Goal: Information Seeking & Learning: Compare options

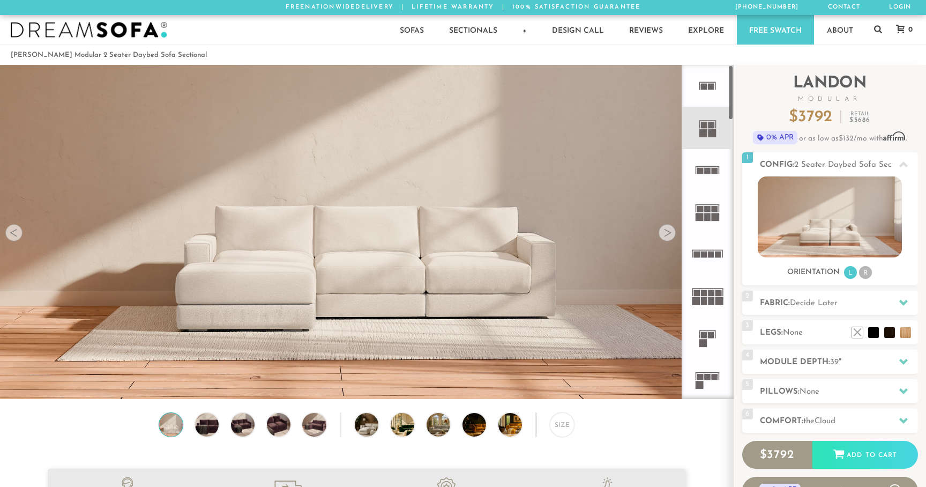
click at [673, 240] on img at bounding box center [366, 128] width 733 height 244
click at [670, 236] on div at bounding box center [667, 232] width 17 height 17
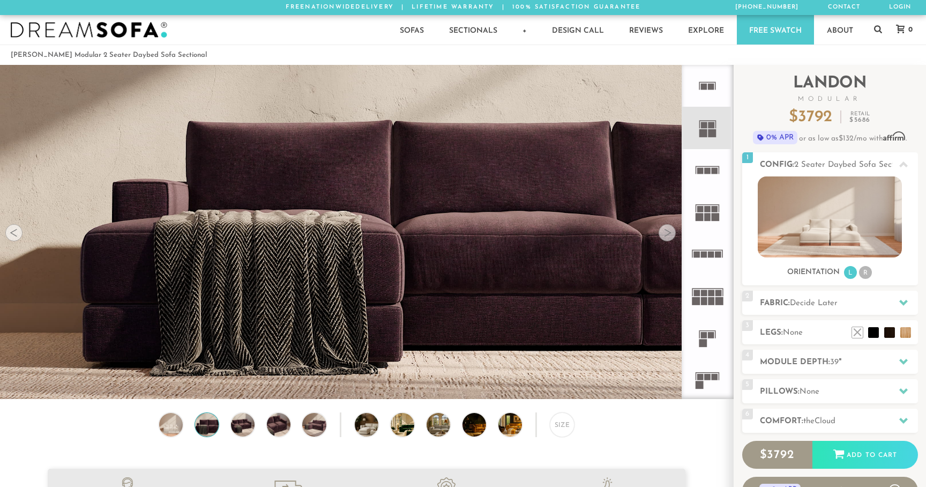
click at [670, 236] on div at bounding box center [667, 232] width 17 height 17
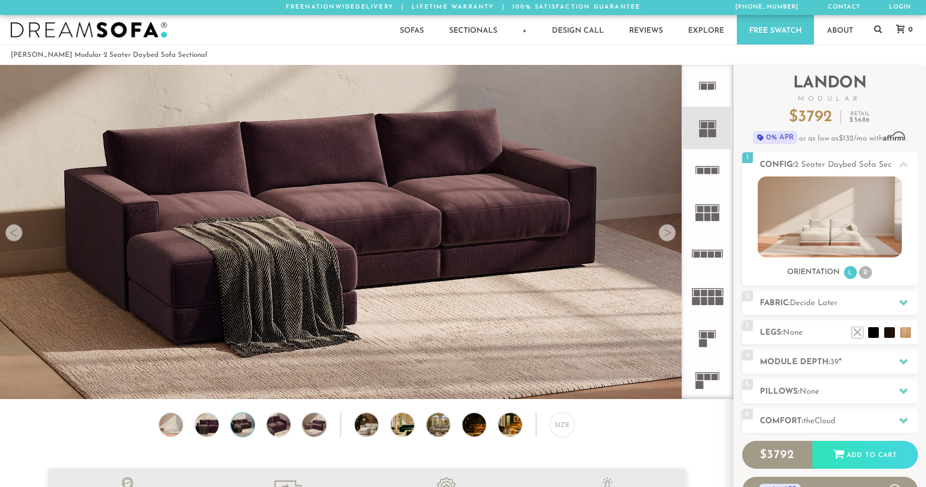
click at [670, 235] on div at bounding box center [667, 232] width 17 height 17
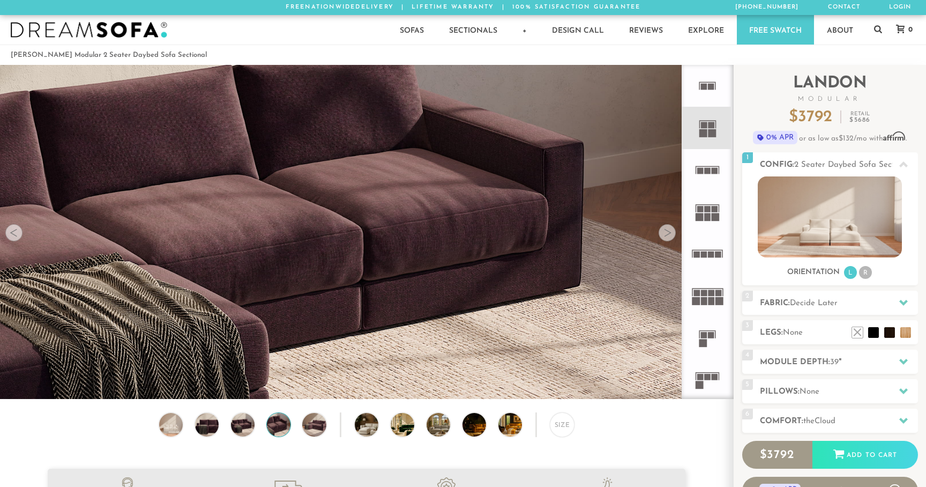
click at [670, 235] on div at bounding box center [667, 232] width 17 height 17
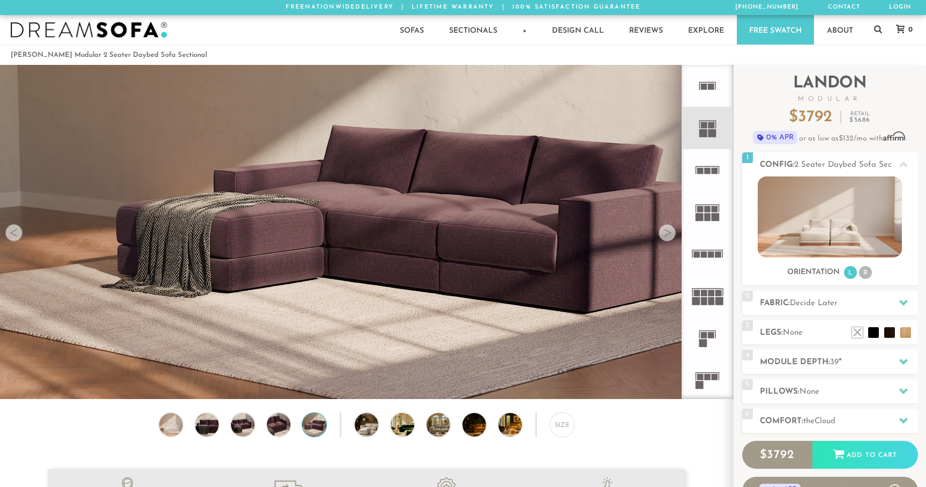
click at [670, 235] on div at bounding box center [667, 232] width 17 height 17
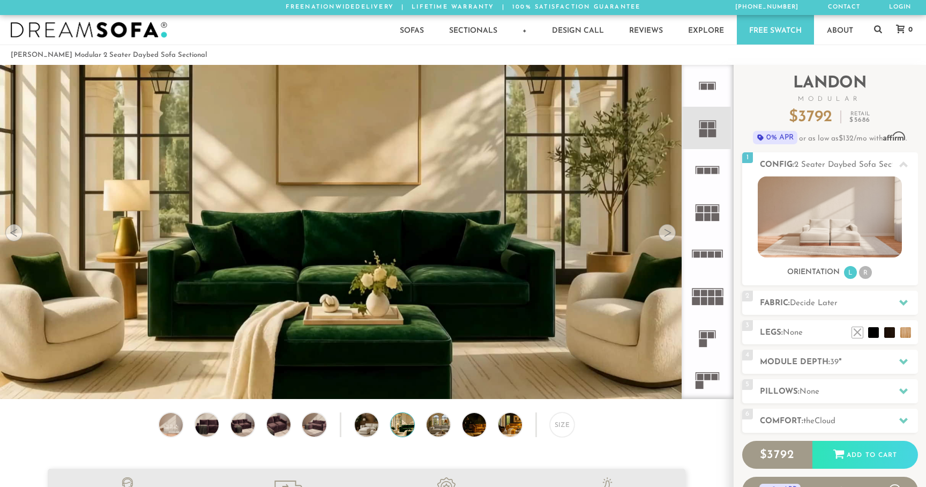
click at [670, 235] on div at bounding box center [667, 232] width 17 height 17
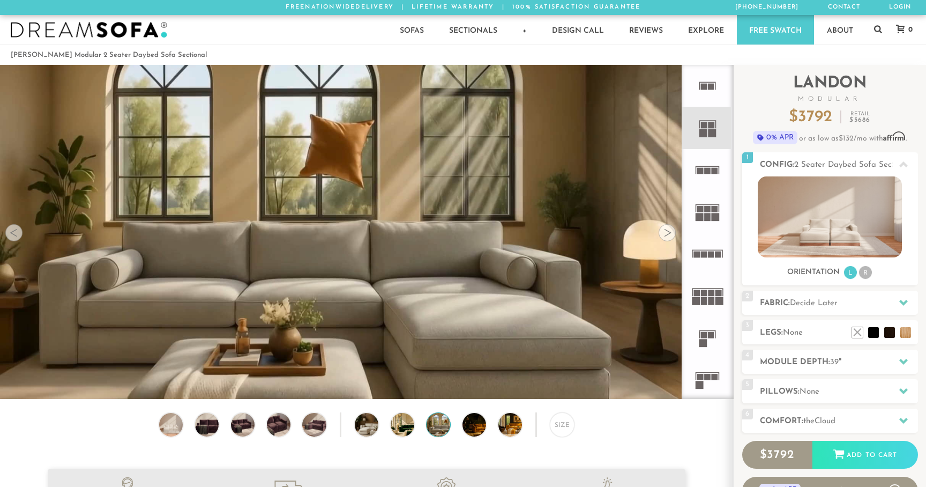
click at [670, 235] on div at bounding box center [667, 232] width 17 height 17
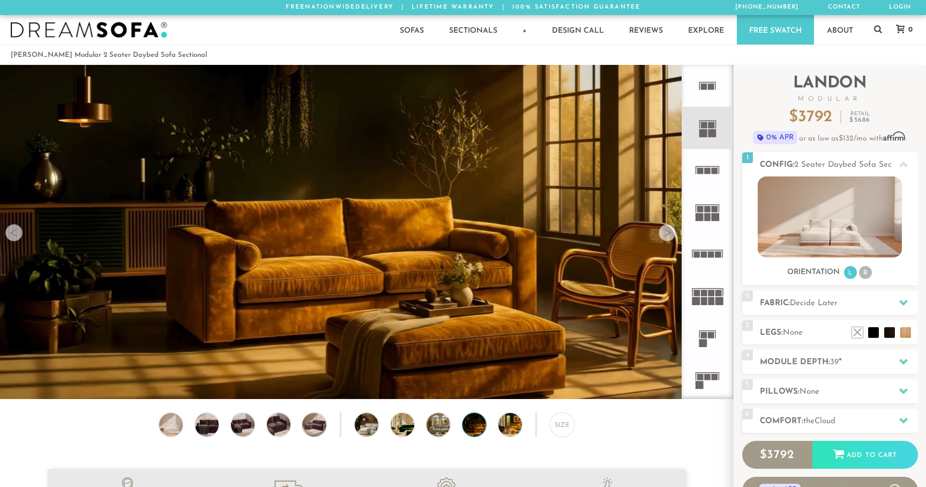
click at [670, 235] on div at bounding box center [667, 232] width 17 height 17
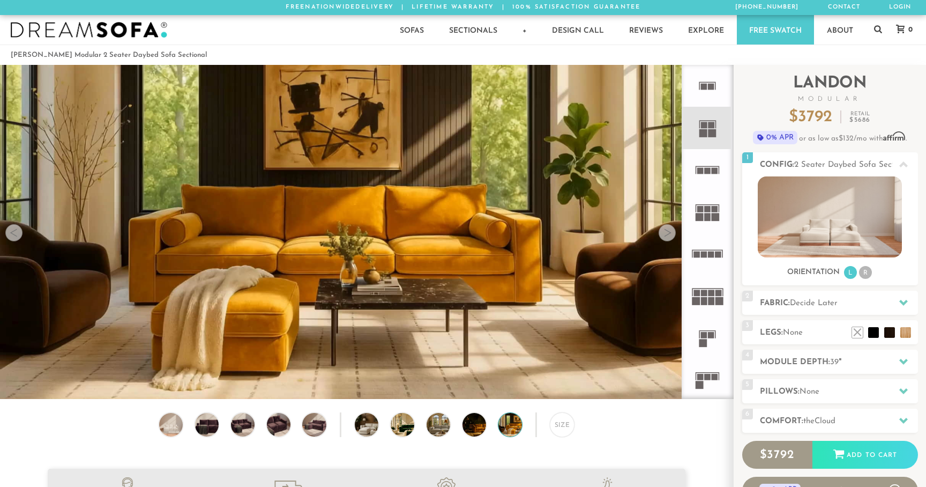
click at [670, 235] on div at bounding box center [667, 232] width 17 height 17
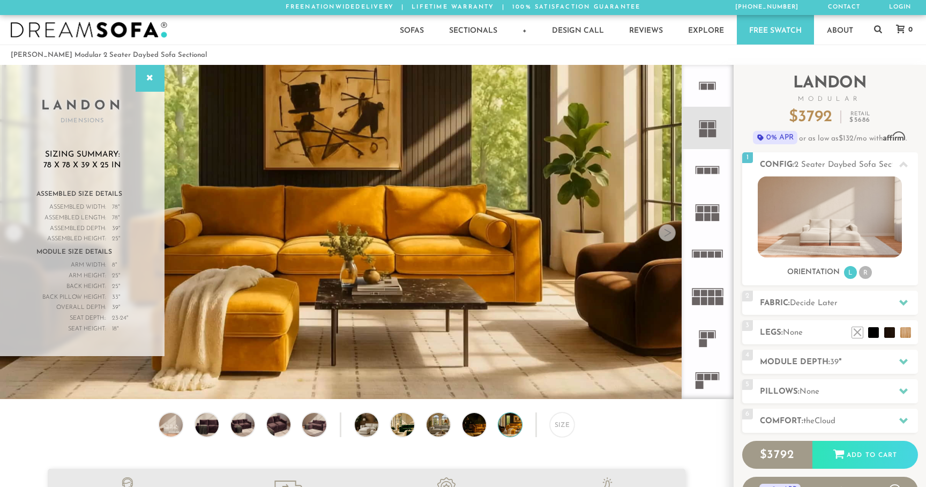
click at [670, 235] on div at bounding box center [667, 232] width 17 height 17
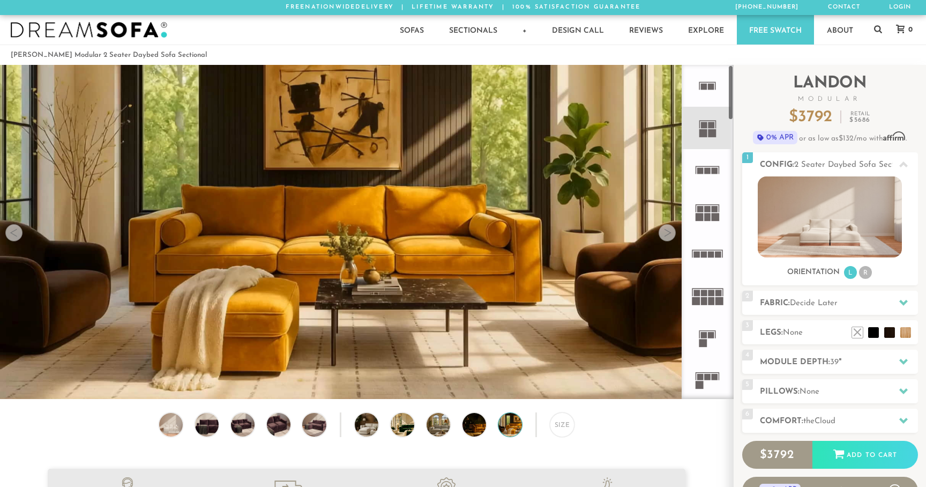
click at [711, 138] on icon at bounding box center [708, 128] width 42 height 42
click at [707, 123] on rect at bounding box center [704, 125] width 6 height 6
click at [707, 91] on icon at bounding box center [708, 86] width 42 height 42
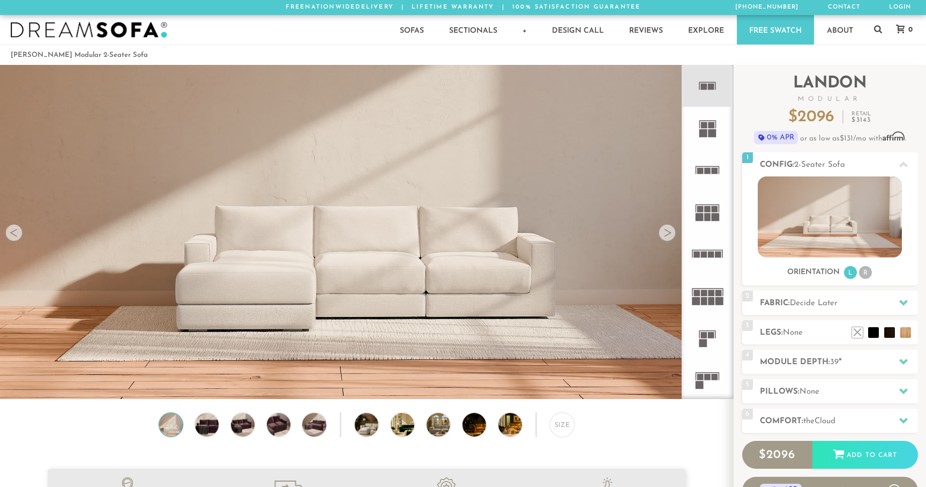
click at [706, 124] on rect at bounding box center [704, 125] width 6 height 6
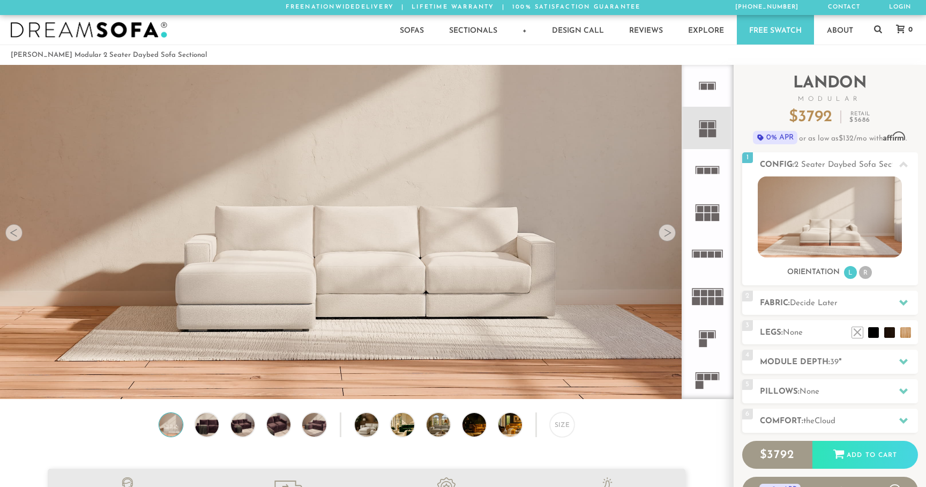
click at [703, 220] on rect at bounding box center [700, 217] width 8 height 8
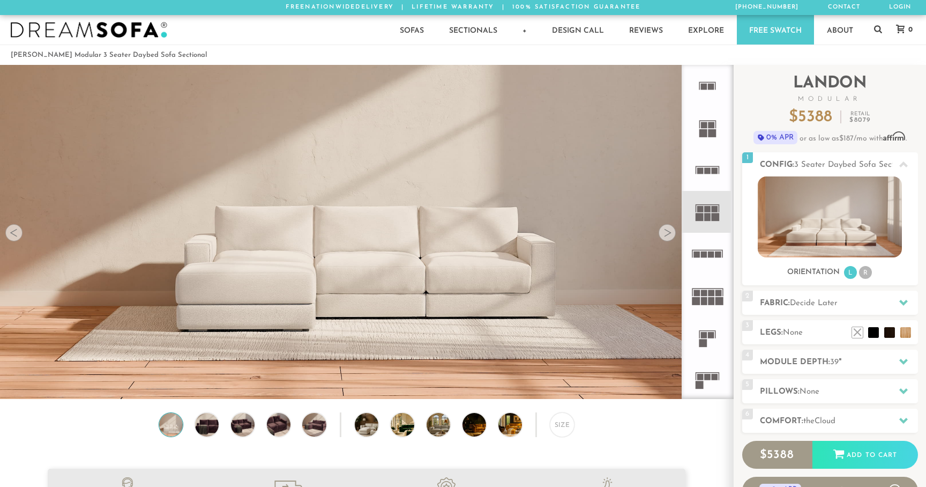
click at [711, 217] on icon at bounding box center [708, 212] width 42 height 42
